Goal: Information Seeking & Learning: Find specific page/section

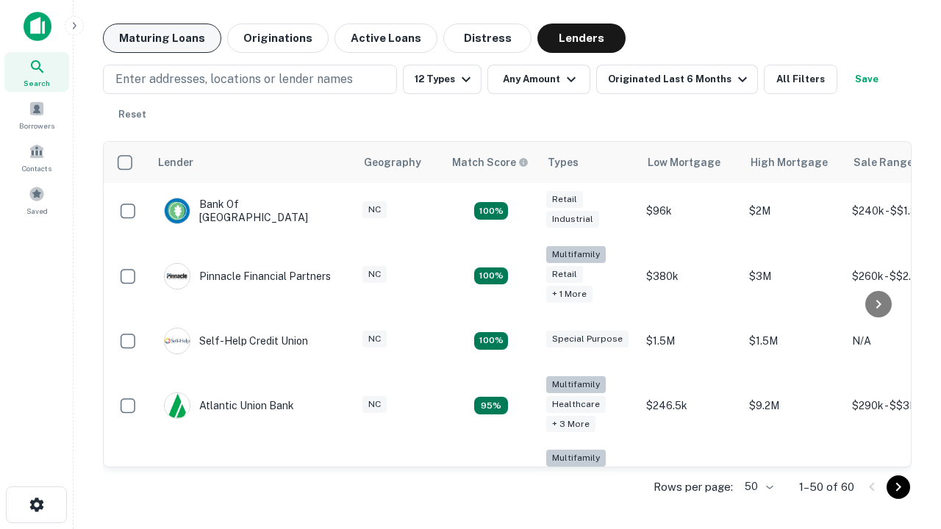
click at [162, 38] on button "Maturing Loans" at bounding box center [162, 38] width 118 height 29
